Goal: Task Accomplishment & Management: Manage account settings

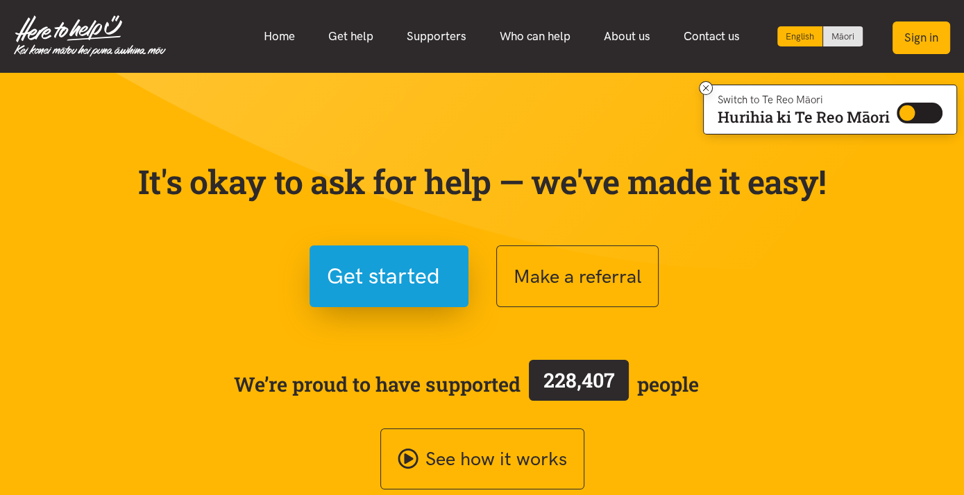
click at [907, 40] on button "Sign in" at bounding box center [921, 38] width 58 height 33
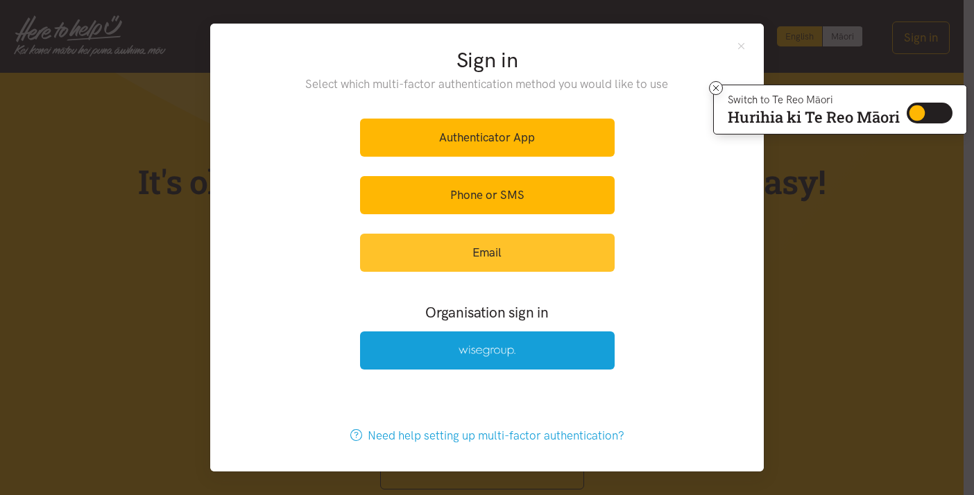
click at [456, 256] on link "Email" at bounding box center [487, 253] width 255 height 38
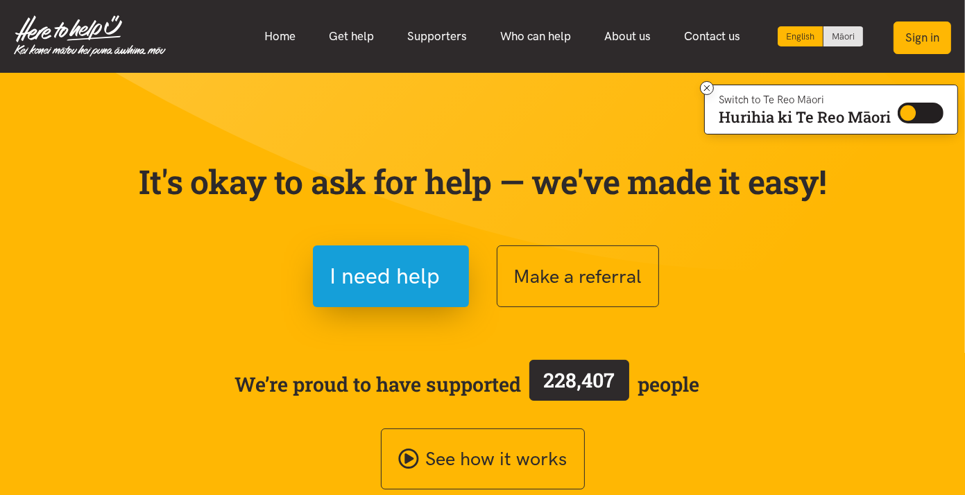
click at [923, 30] on button "Sign in" at bounding box center [923, 38] width 58 height 33
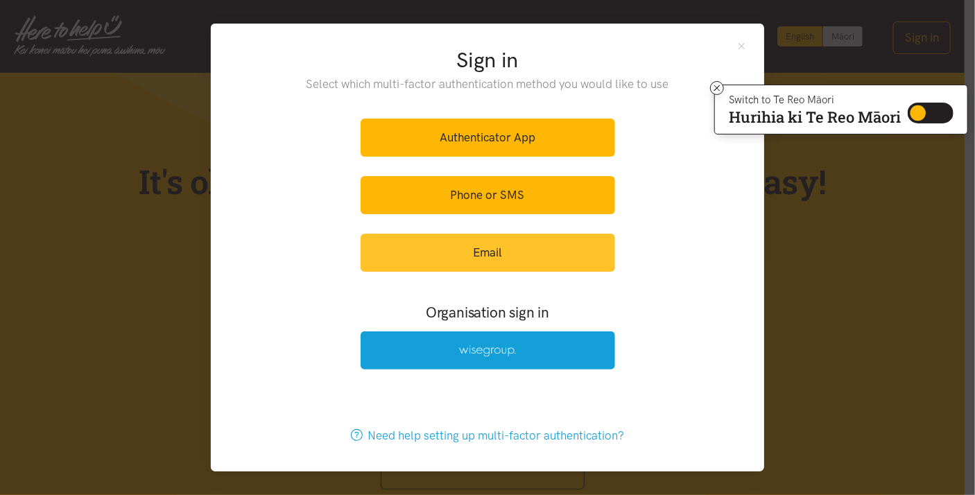
click at [481, 256] on link "Email" at bounding box center [488, 253] width 255 height 38
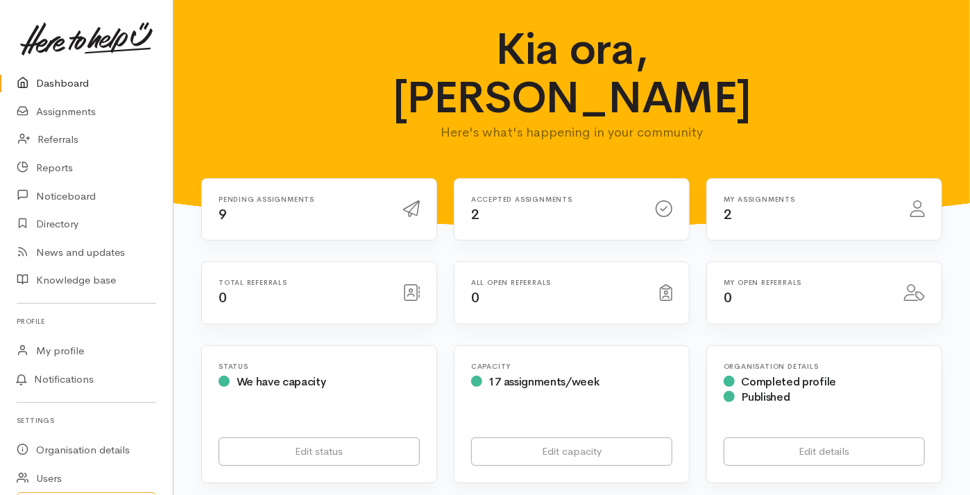
click at [264, 196] on h6 "Pending assignments" at bounding box center [303, 200] width 168 height 8
click at [413, 200] on icon at bounding box center [411, 208] width 17 height 17
click at [75, 108] on link "Assignments" at bounding box center [86, 112] width 173 height 28
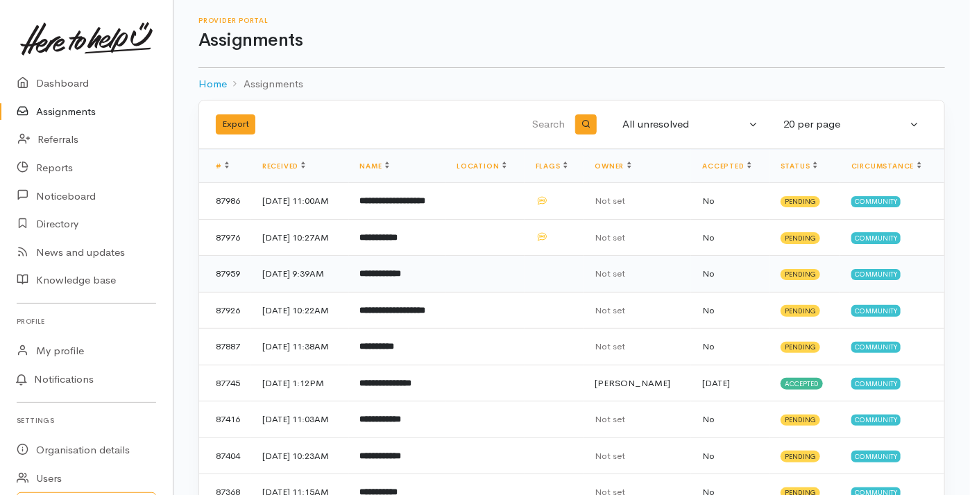
click at [284, 272] on td "25 Aug 2025, 9:39AM" at bounding box center [300, 274] width 98 height 37
click at [226, 271] on td "87959" at bounding box center [225, 274] width 52 height 37
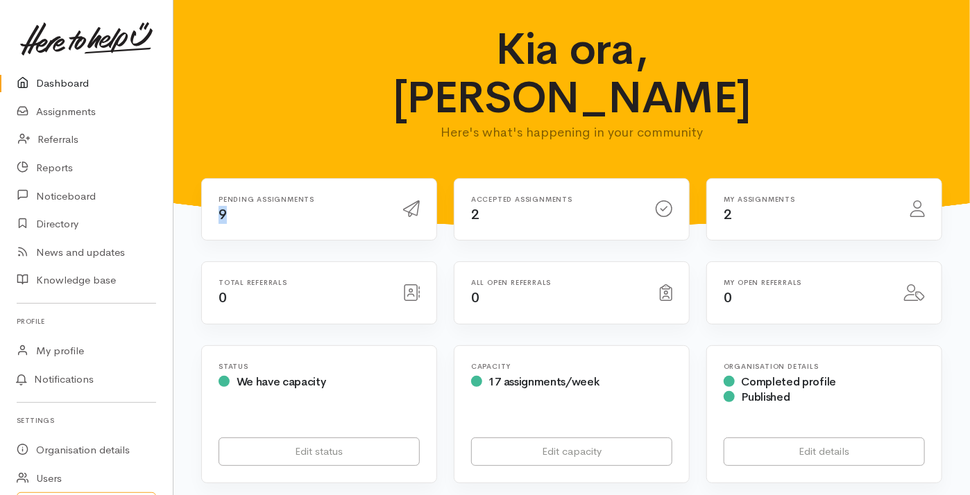
click at [222, 206] on span "9" at bounding box center [223, 214] width 8 height 17
click at [266, 196] on h6 "Pending assignments" at bounding box center [303, 200] width 168 height 8
click at [267, 196] on h6 "Pending assignments" at bounding box center [303, 200] width 168 height 8
click at [221, 206] on span "9" at bounding box center [223, 214] width 8 height 17
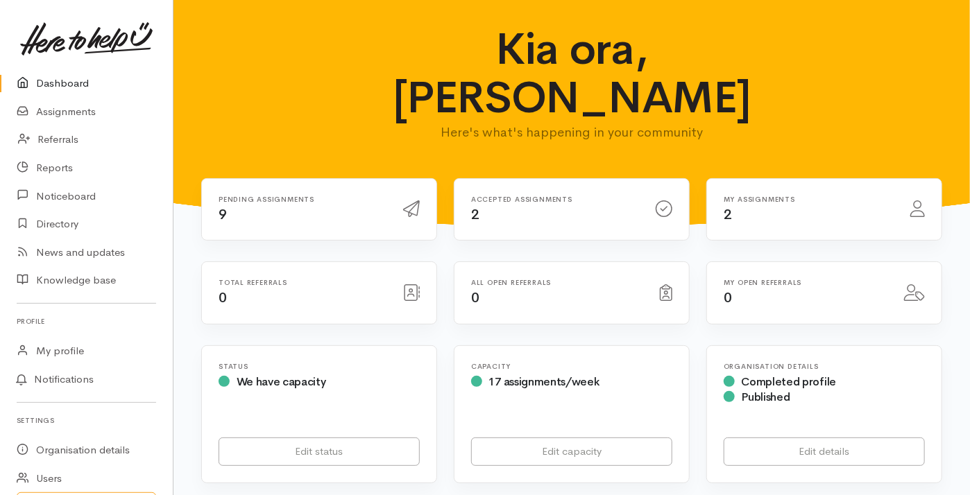
click at [413, 200] on icon at bounding box center [411, 208] width 17 height 17
click at [476, 206] on span "2" at bounding box center [475, 214] width 8 height 17
click at [60, 137] on link "Referrals" at bounding box center [86, 140] width 173 height 28
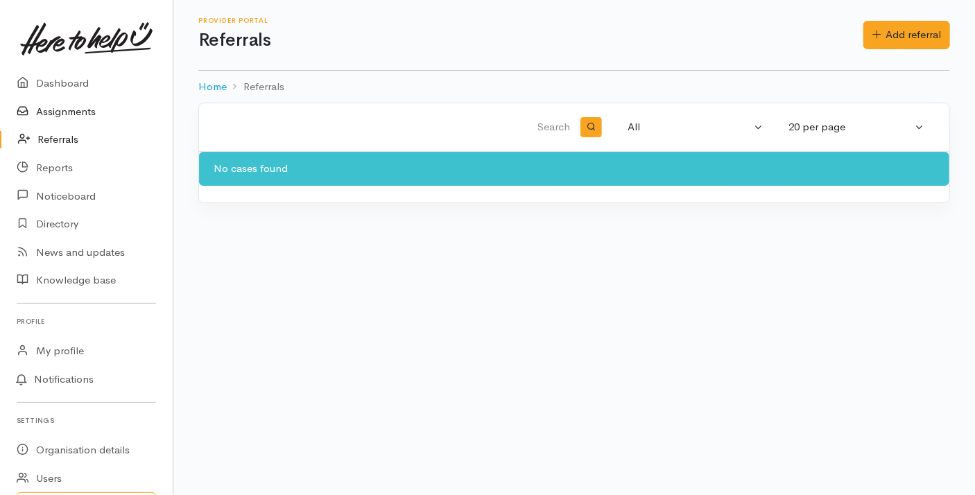
click at [58, 109] on link "Assignments" at bounding box center [86, 112] width 173 height 28
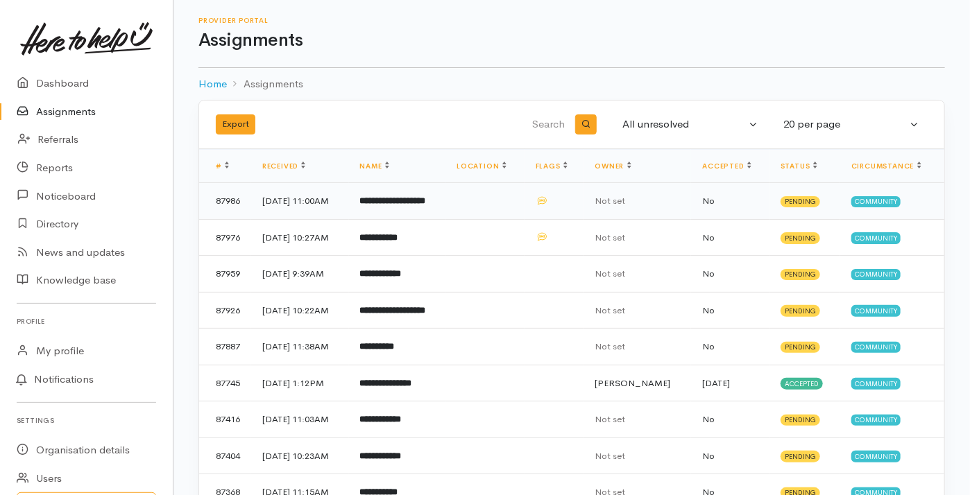
click at [547, 197] on icon at bounding box center [542, 200] width 9 height 9
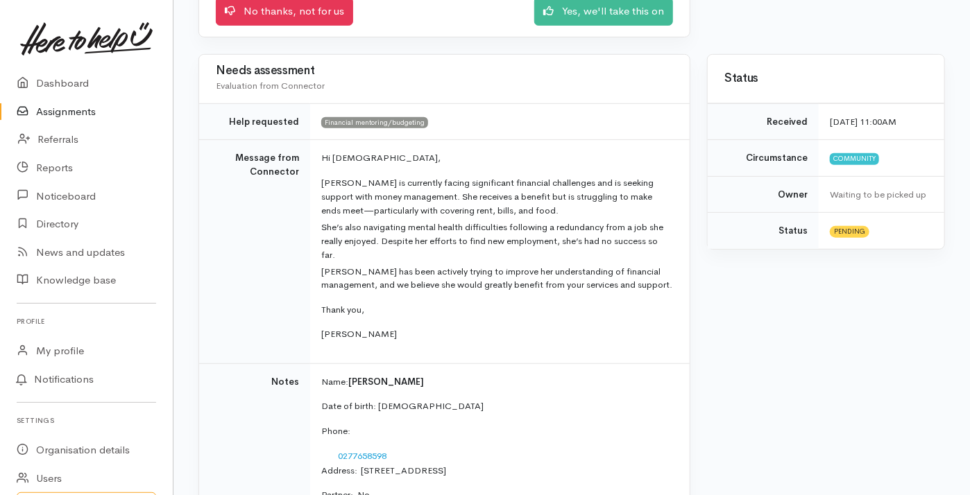
scroll to position [347, 0]
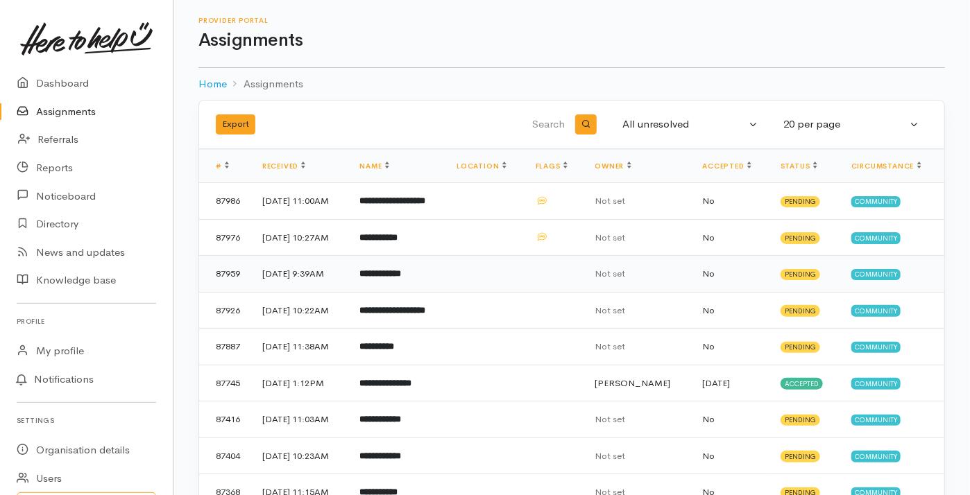
click at [397, 273] on b "**********" at bounding box center [381, 273] width 42 height 9
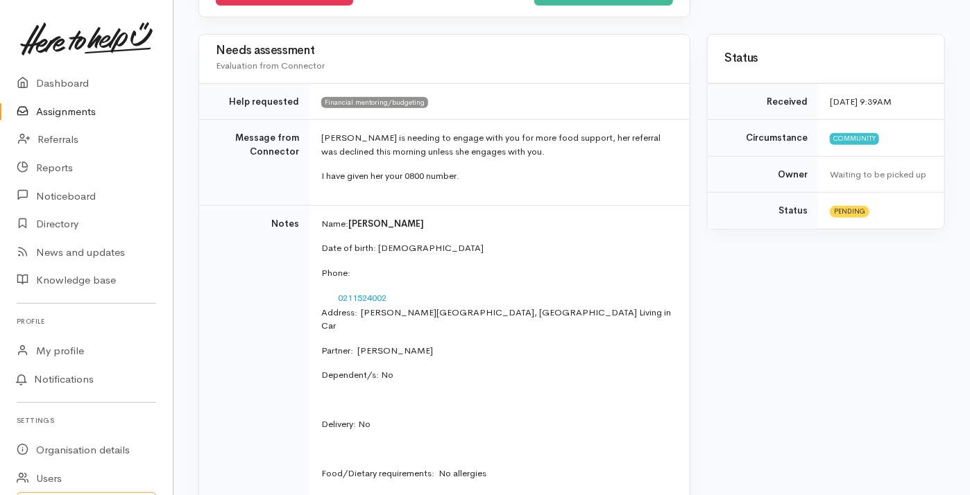
scroll to position [277, 0]
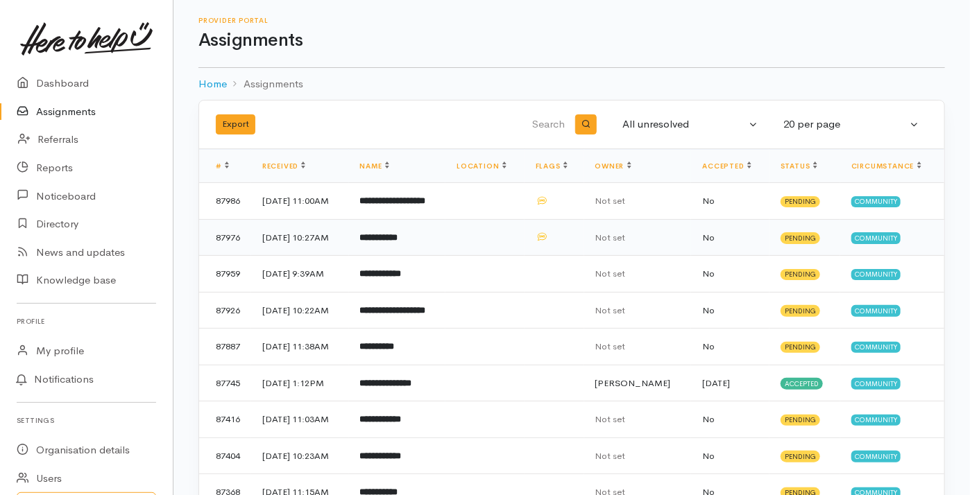
click at [398, 237] on b "**********" at bounding box center [379, 237] width 38 height 9
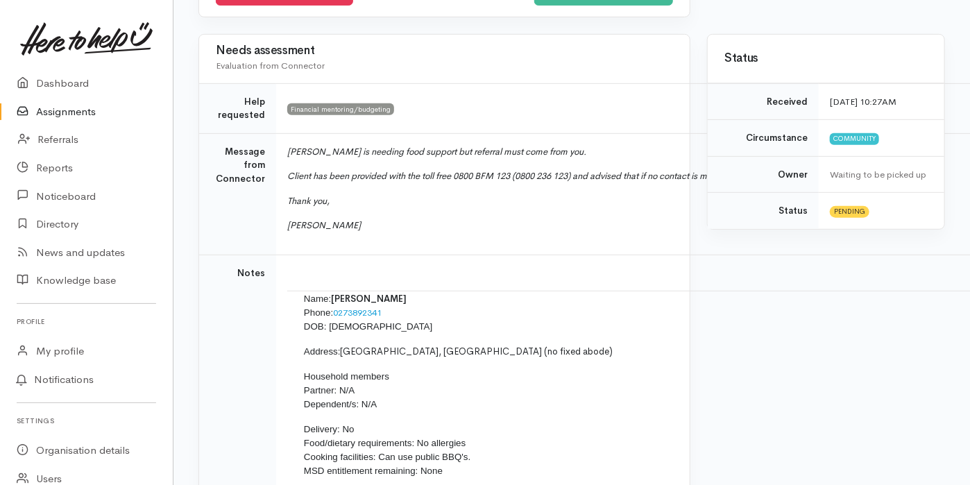
scroll to position [208, 0]
